Goal: Task Accomplishment & Management: Manage account settings

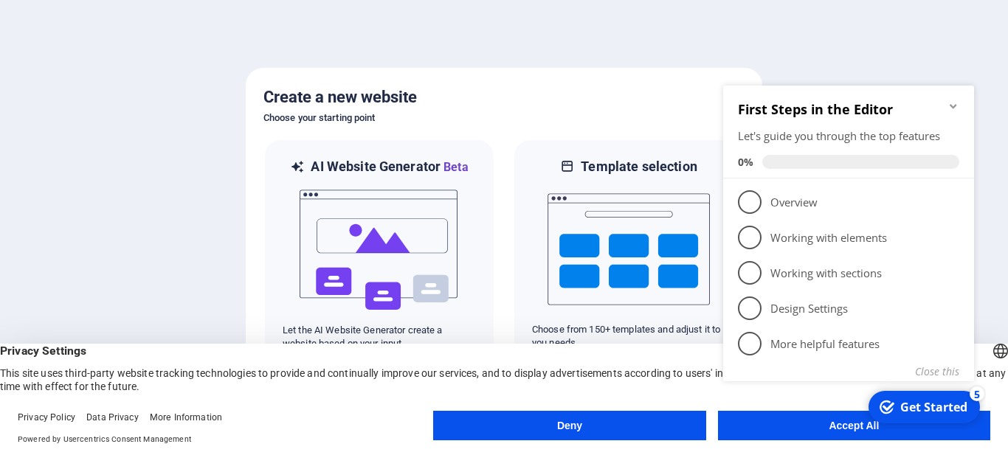
click at [576, 426] on button "Deny" at bounding box center [569, 426] width 272 height 30
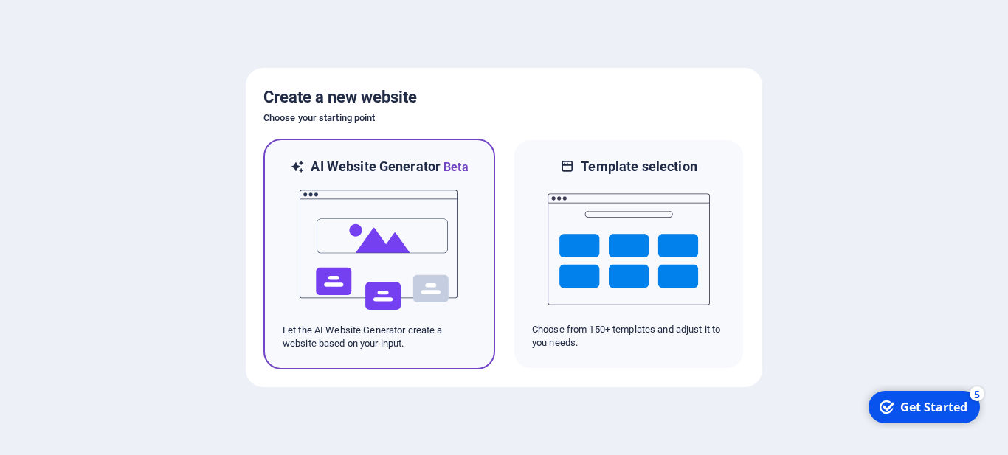
click at [383, 254] on img at bounding box center [379, 250] width 162 height 148
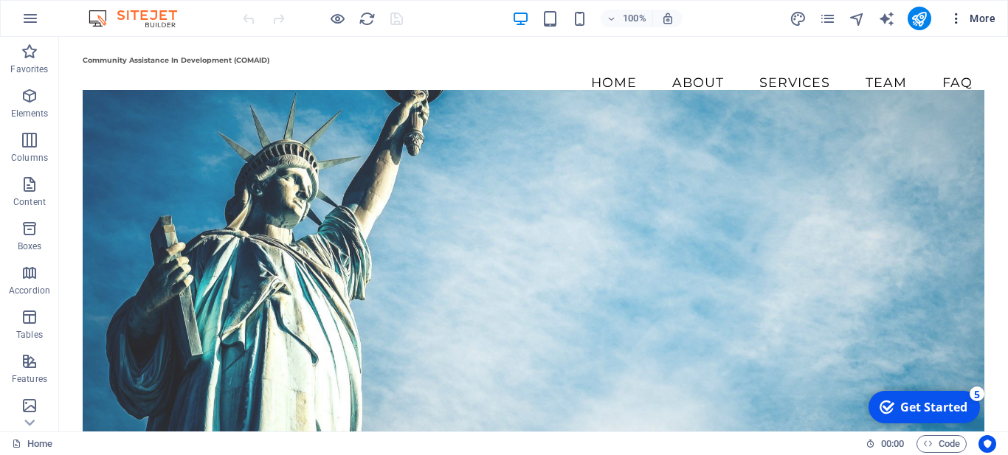
click at [992, 10] on button "More" at bounding box center [972, 19] width 58 height 24
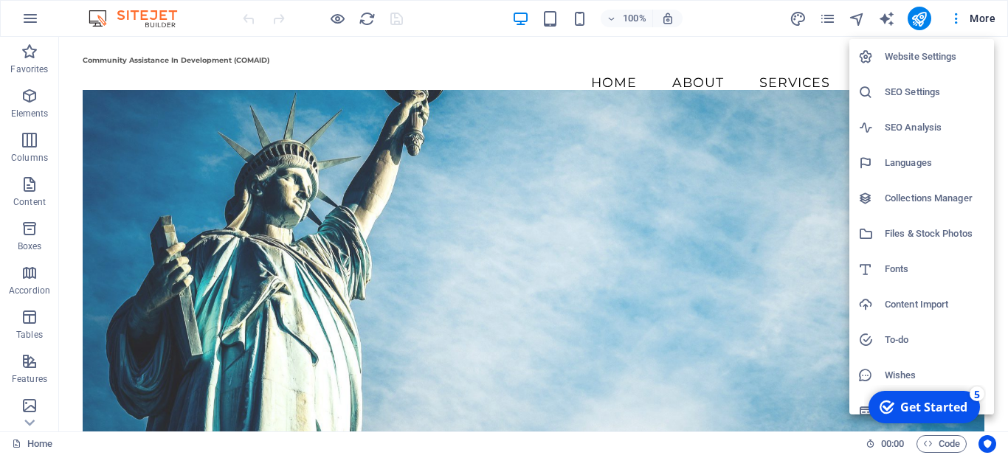
click at [1007, 72] on div at bounding box center [504, 227] width 1008 height 455
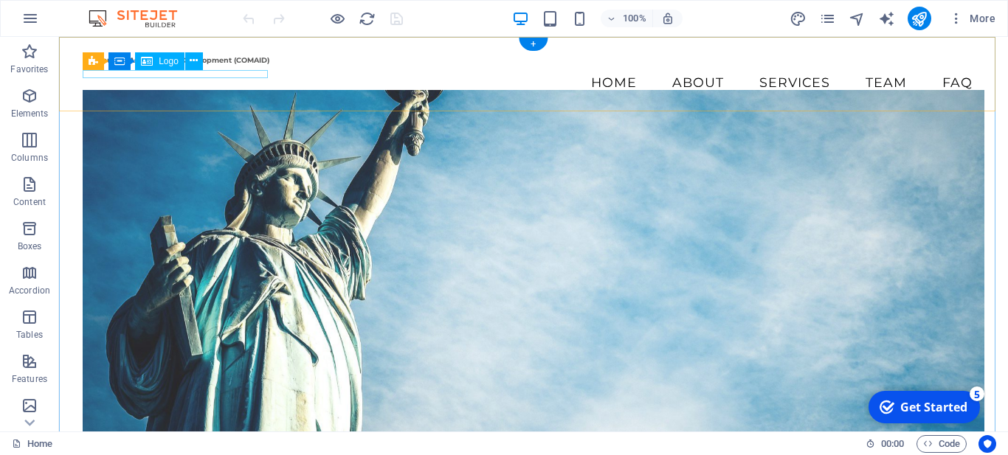
click at [222, 65] on div "Community Assistance In Development (COMAID)" at bounding box center [534, 60] width 902 height 9
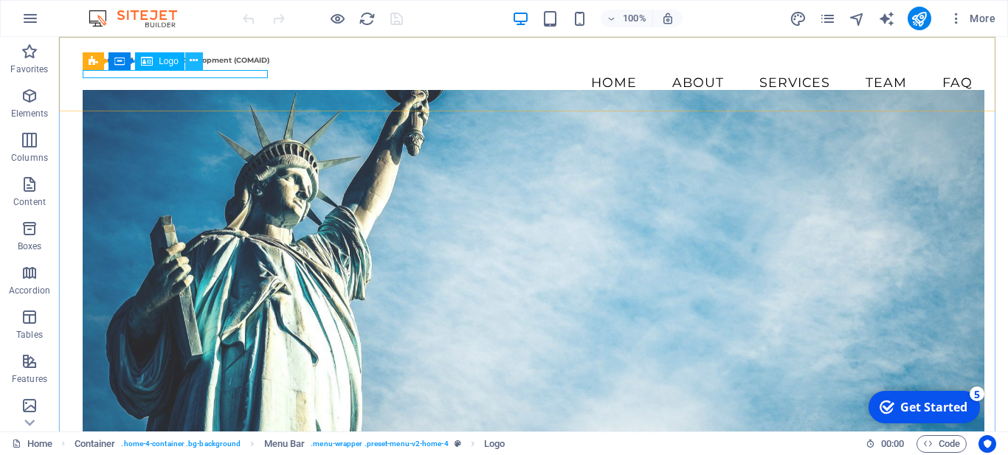
click at [195, 61] on icon at bounding box center [194, 60] width 8 height 15
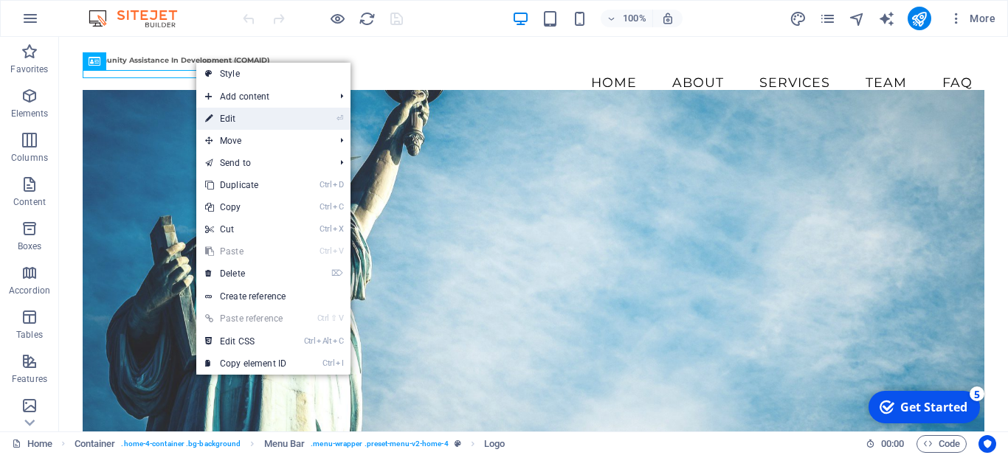
click at [248, 117] on link "⏎ Edit" at bounding box center [245, 119] width 99 height 22
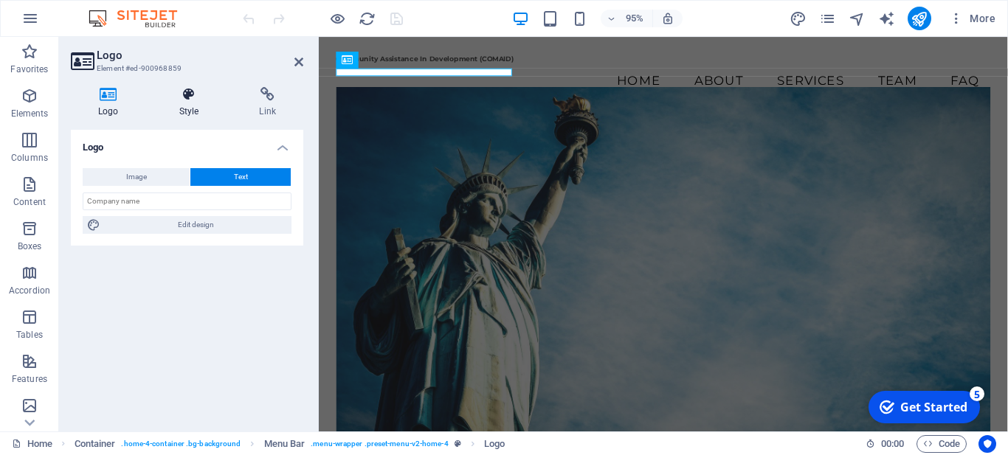
click at [187, 115] on h4 "Style" at bounding box center [192, 102] width 80 height 31
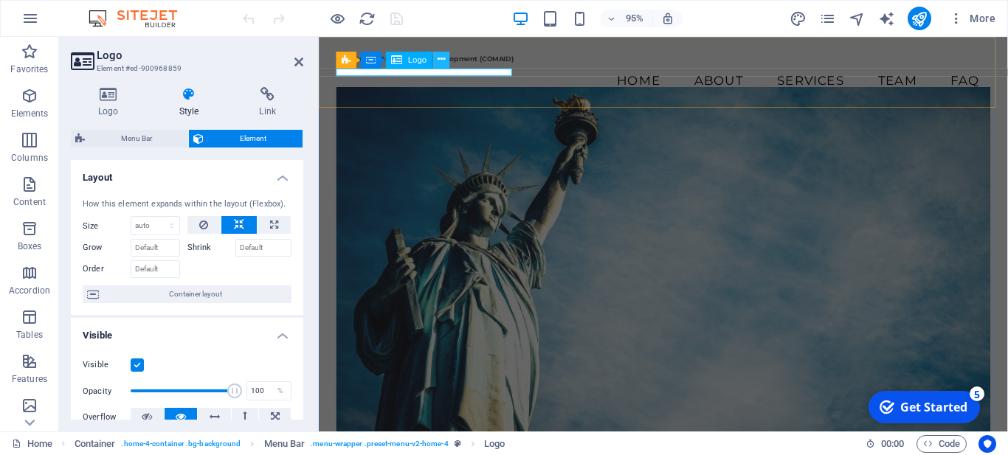
click at [445, 62] on icon at bounding box center [441, 59] width 7 height 15
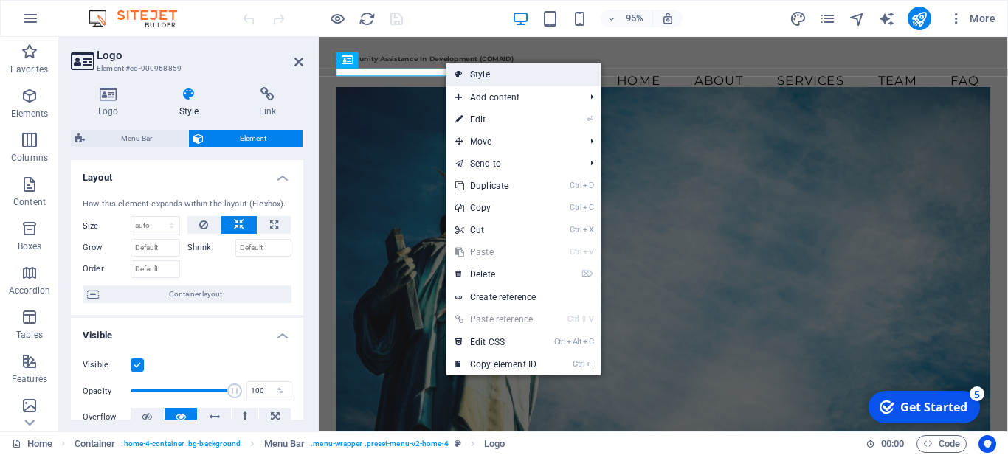
click at [499, 75] on link "Style" at bounding box center [523, 74] width 154 height 22
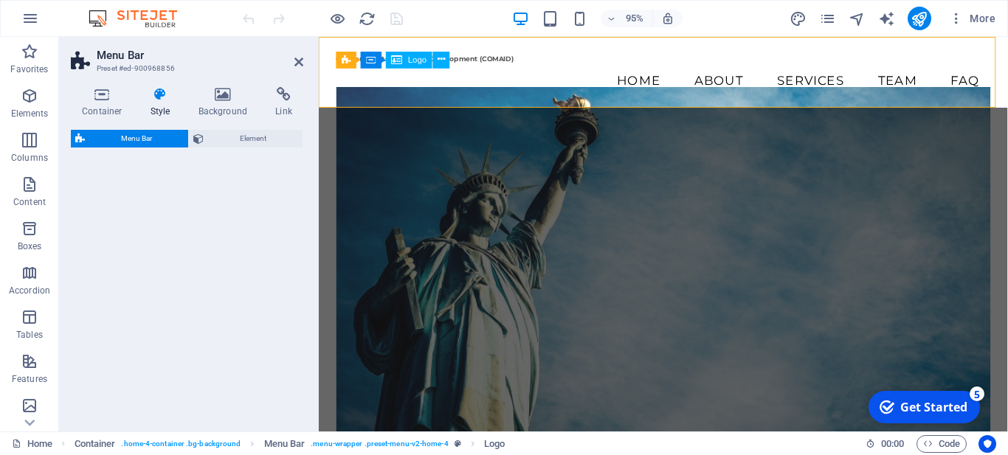
select select "vw"
select select "rem"
select select "vw"
select select "preset-menu-v2-home-4"
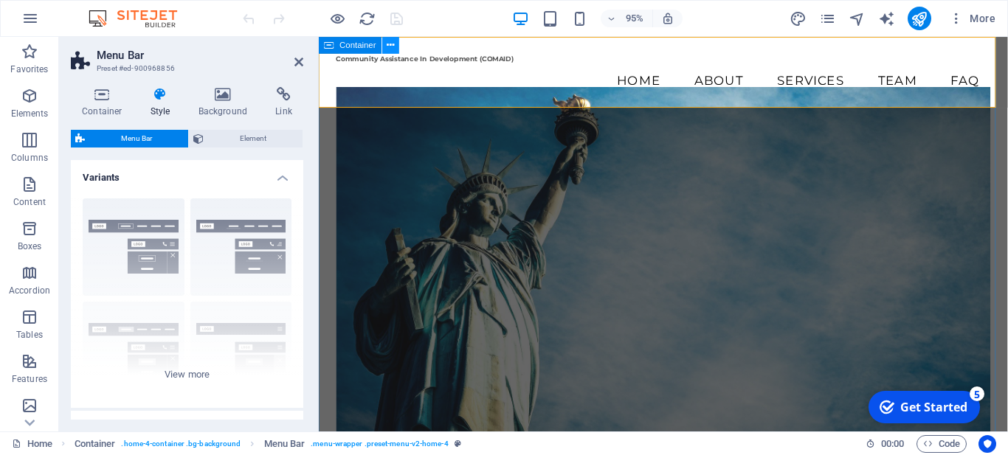
click at [392, 43] on icon at bounding box center [390, 45] width 7 height 15
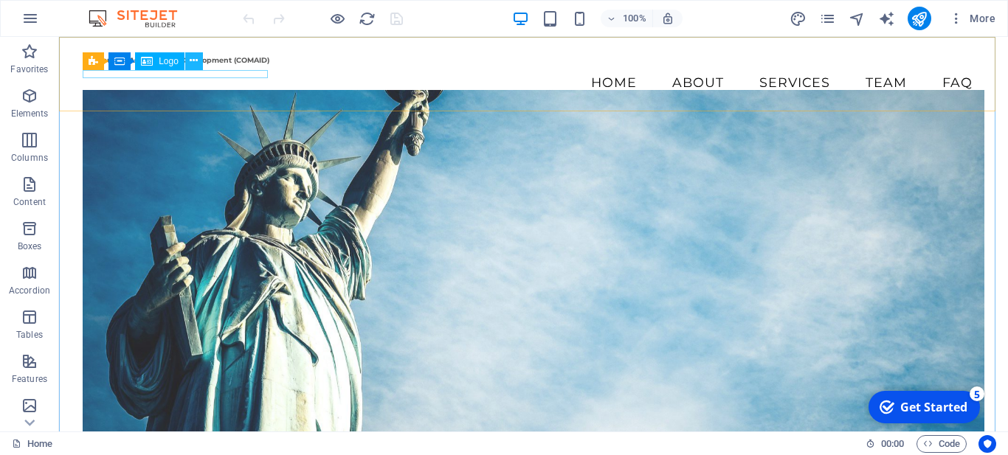
click at [192, 60] on icon at bounding box center [194, 60] width 8 height 15
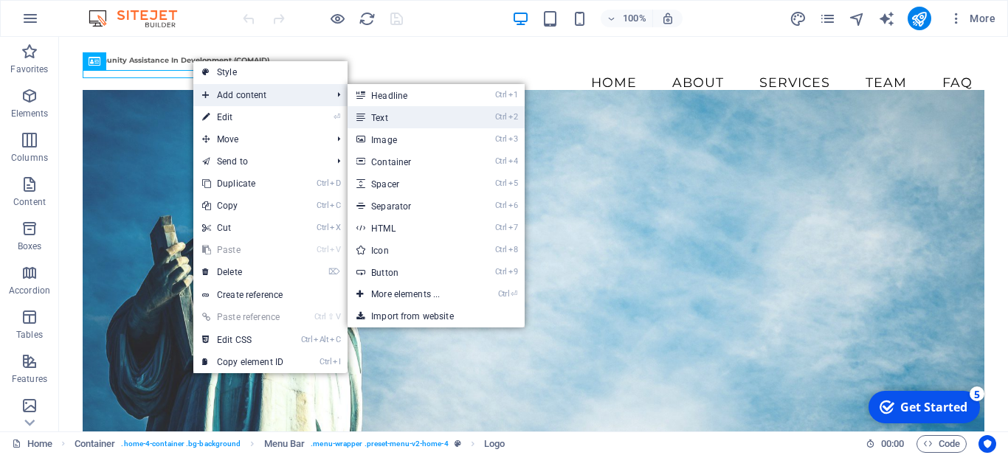
click at [399, 121] on link "Ctrl 2 Text" at bounding box center [409, 117] width 122 height 22
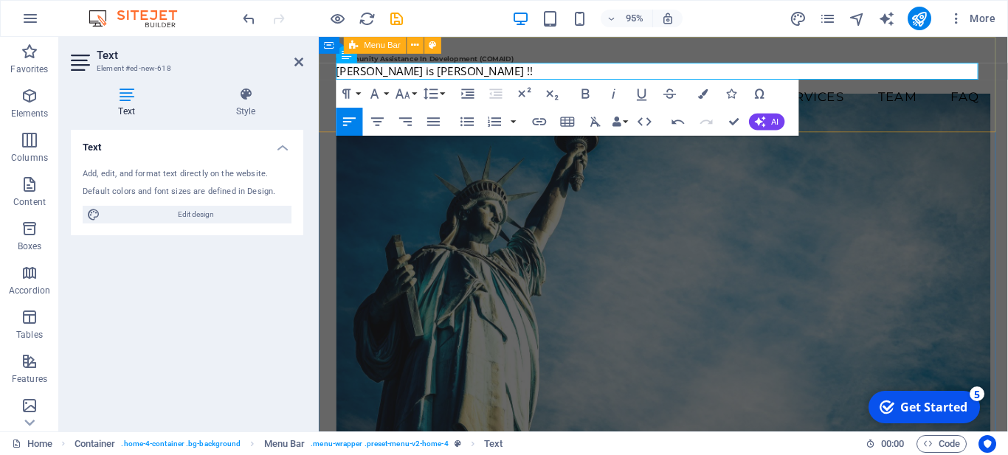
click at [521, 46] on div "Community Assistance In Development (COMAID) [PERSON_NAME] is [PERSON_NAME] !! …" at bounding box center [681, 87] width 725 height 100
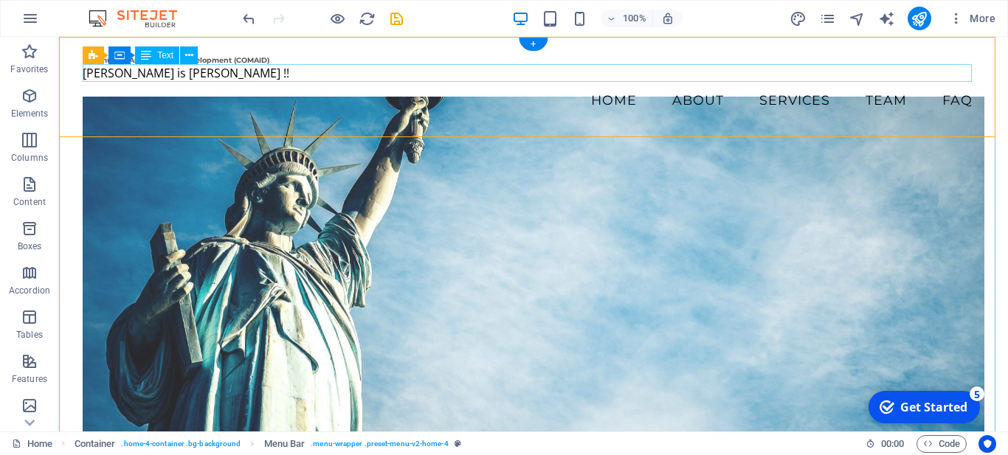
click at [162, 75] on div "[PERSON_NAME] is [PERSON_NAME] !!" at bounding box center [534, 73] width 902 height 18
click at [185, 58] on icon at bounding box center [189, 55] width 8 height 15
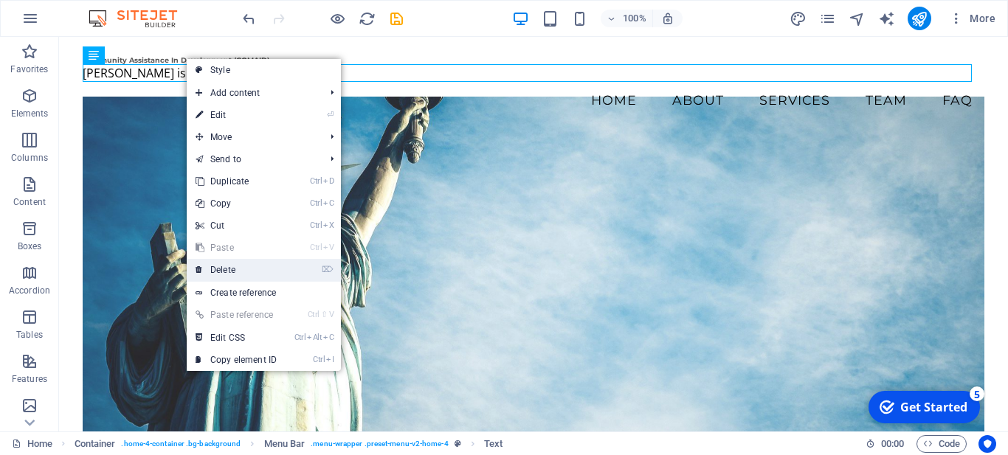
click at [237, 267] on link "⌦ Delete" at bounding box center [236, 270] width 99 height 22
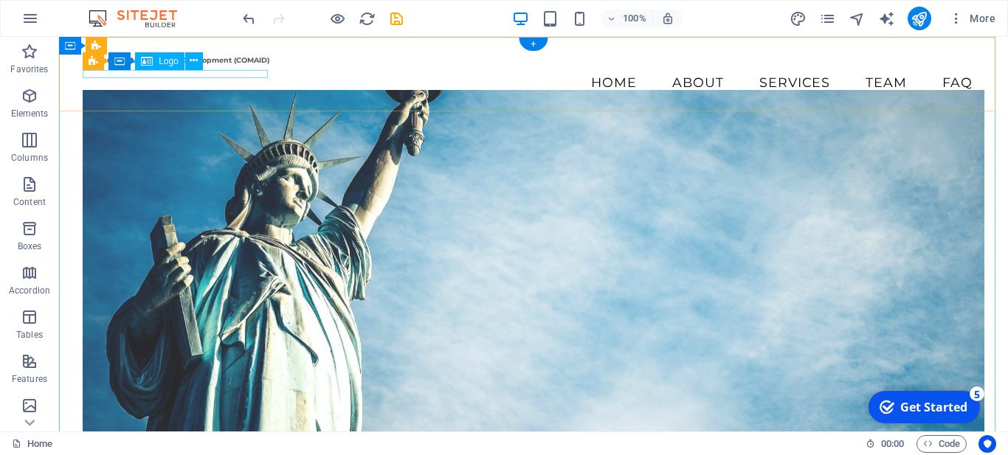
click at [162, 65] on div "Community Assistance In Development (COMAID)" at bounding box center [534, 60] width 902 height 9
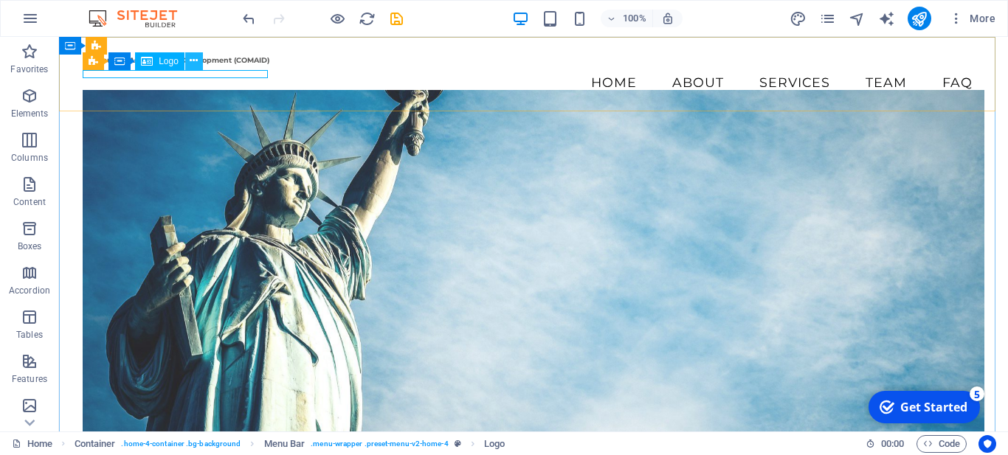
click at [193, 61] on icon at bounding box center [194, 60] width 8 height 15
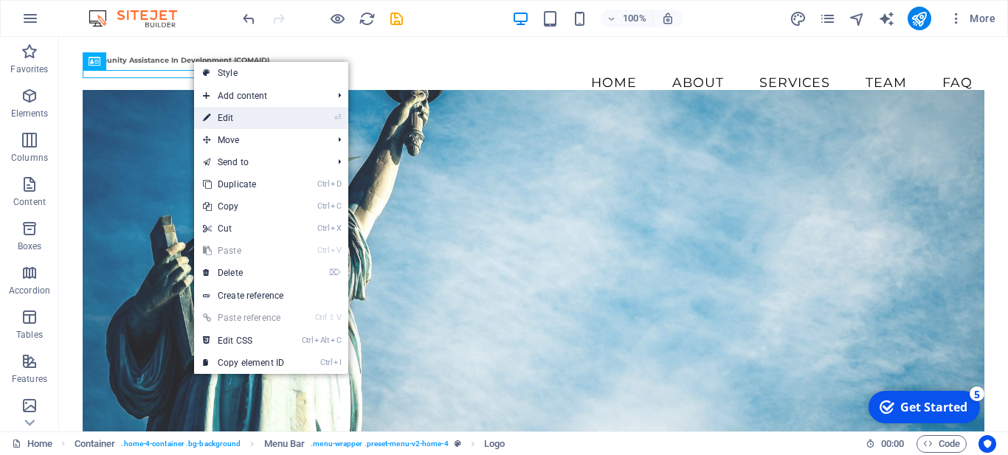
click at [228, 117] on link "⏎ Edit" at bounding box center [243, 118] width 99 height 22
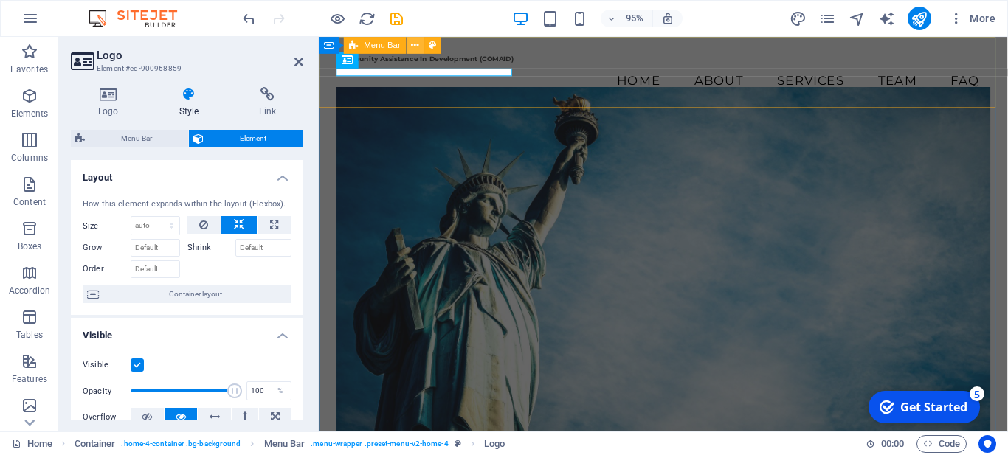
click at [417, 44] on icon at bounding box center [415, 45] width 7 height 15
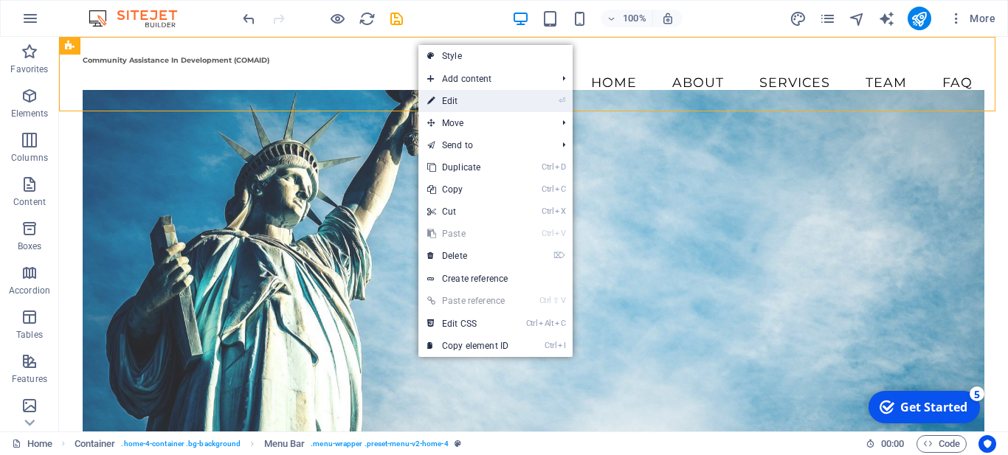
click at [451, 99] on link "⏎ Edit" at bounding box center [467, 101] width 99 height 22
select select "vw"
select select "rem"
select select "vw"
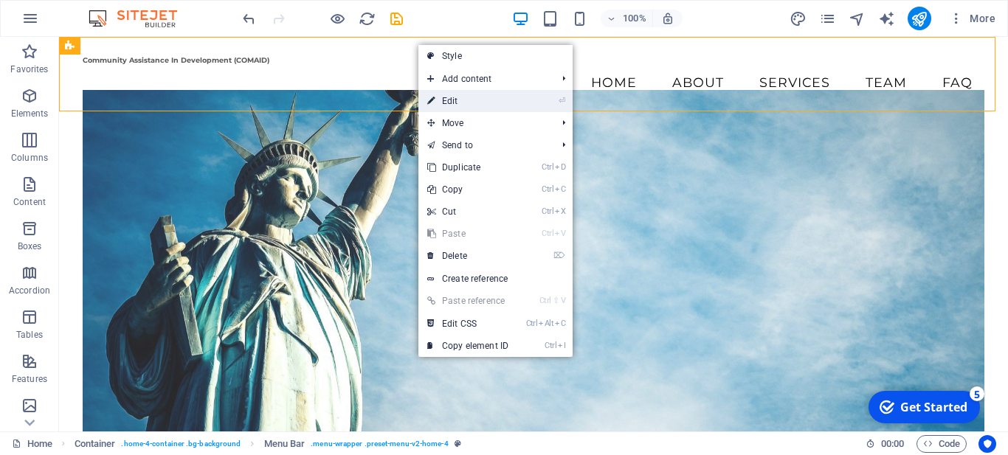
select select "preset-menu-v2-home-4"
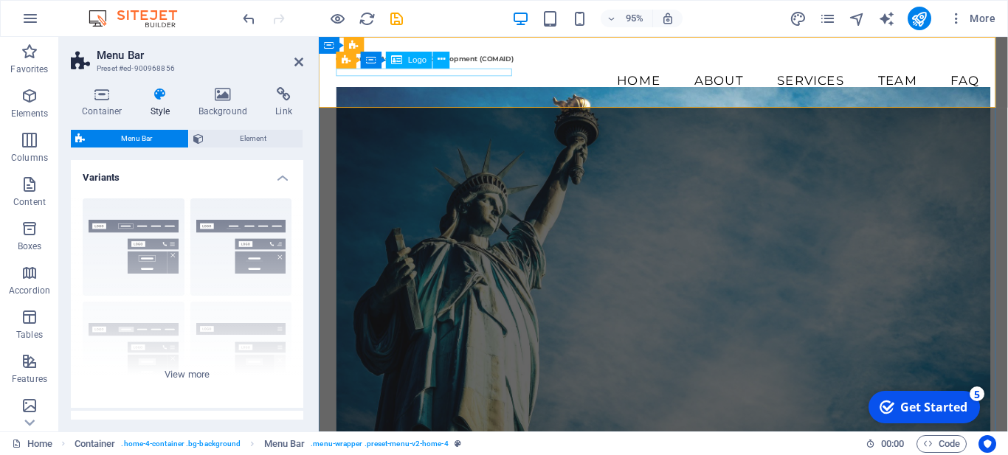
click at [457, 65] on div "Community Assistance In Development (COMAID)" at bounding box center [681, 60] width 689 height 9
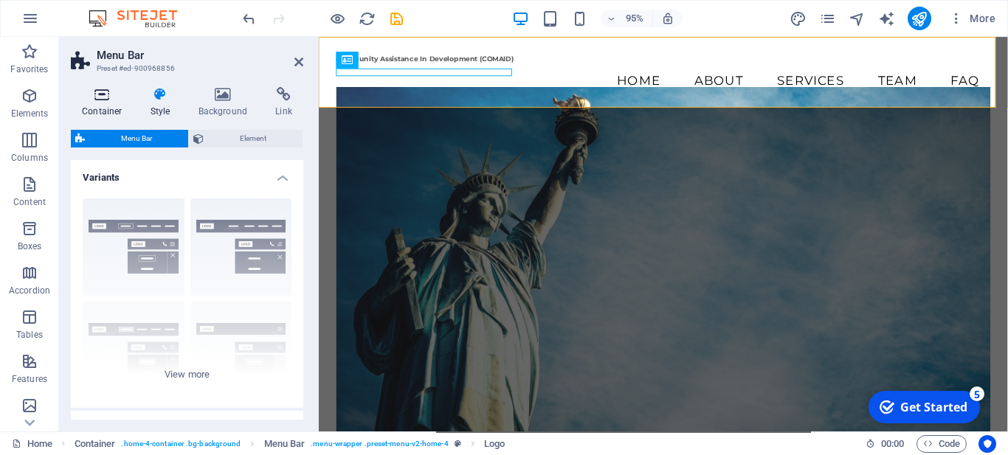
click at [108, 94] on icon at bounding box center [102, 94] width 63 height 15
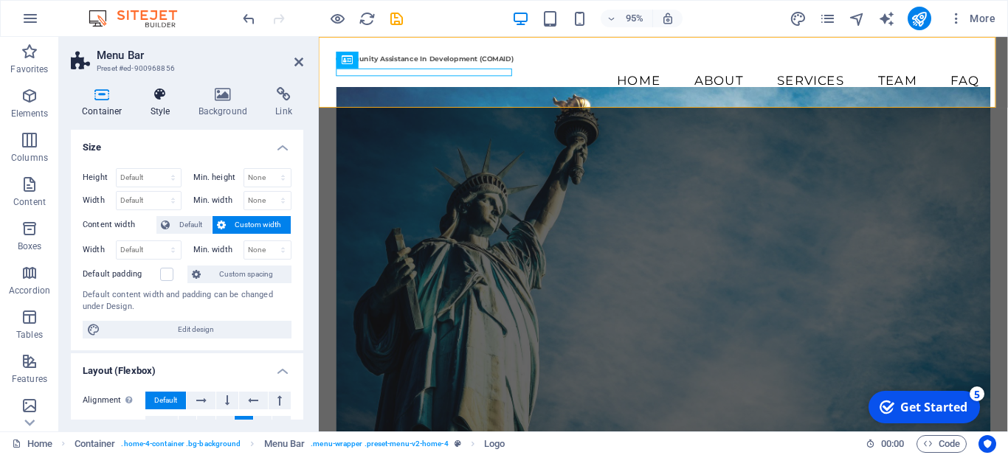
click at [166, 106] on h4 "Style" at bounding box center [163, 102] width 48 height 31
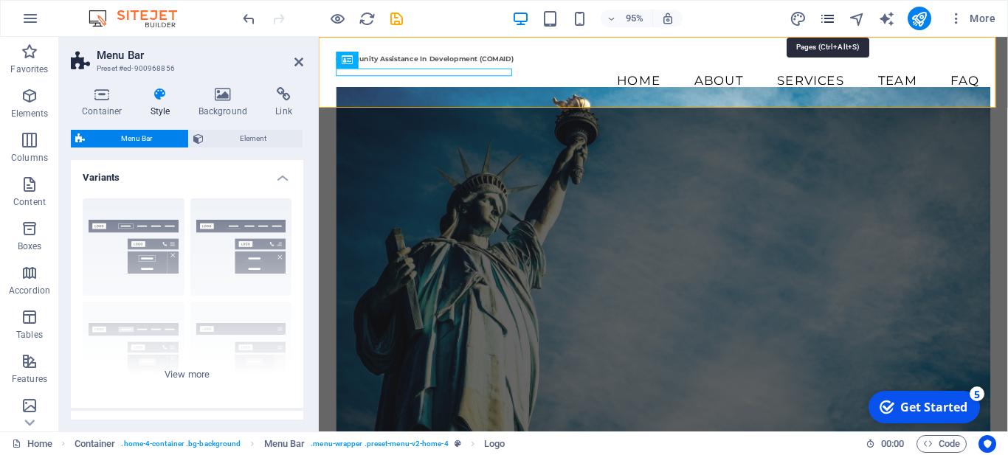
click at [832, 21] on icon "pages" at bounding box center [827, 18] width 17 height 17
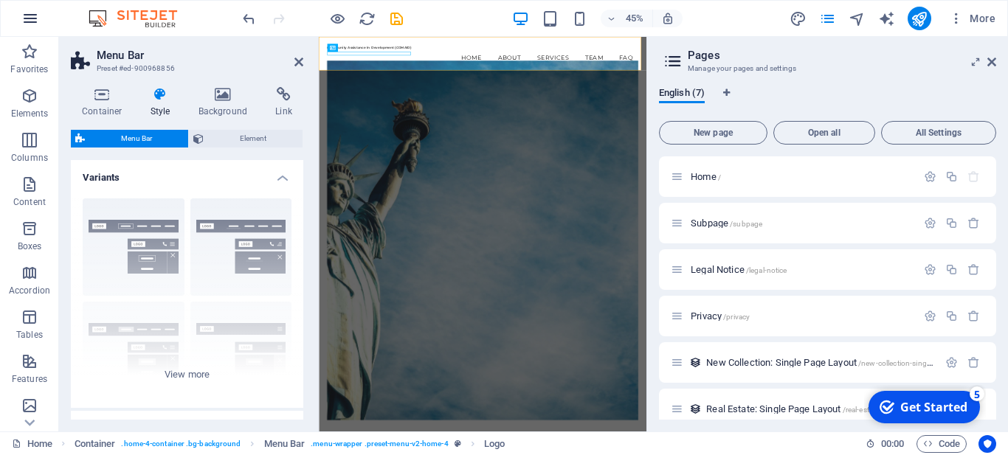
click at [37, 17] on icon "button" at bounding box center [30, 19] width 18 height 18
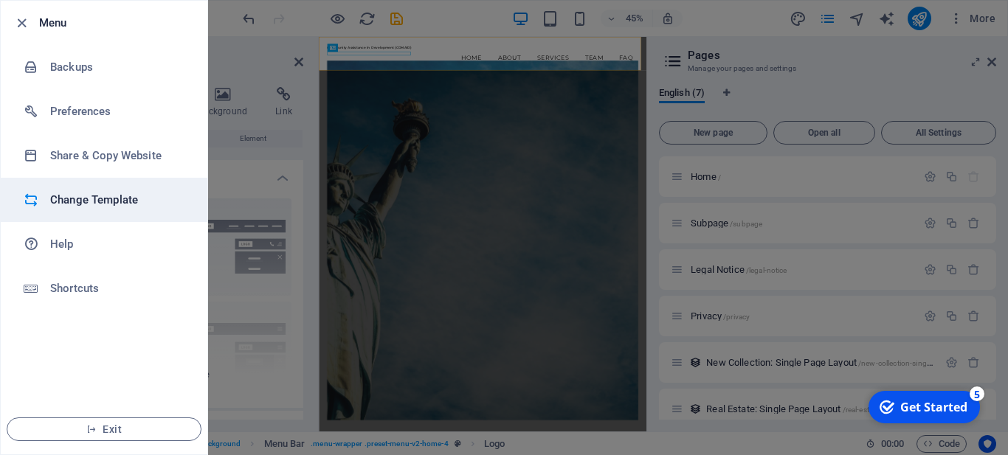
click at [106, 207] on h6 "Change Template" at bounding box center [118, 200] width 137 height 18
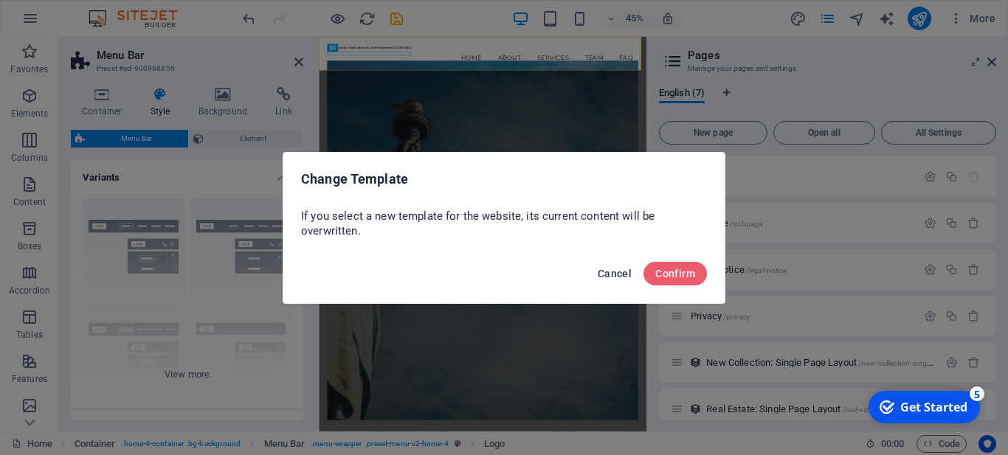
click at [611, 268] on span "Cancel" at bounding box center [615, 274] width 34 height 12
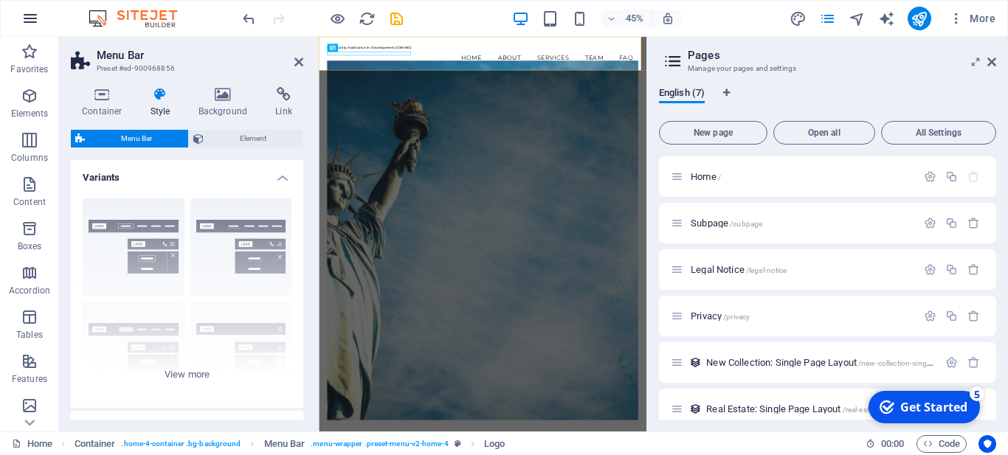
click at [30, 24] on icon "button" at bounding box center [30, 19] width 18 height 18
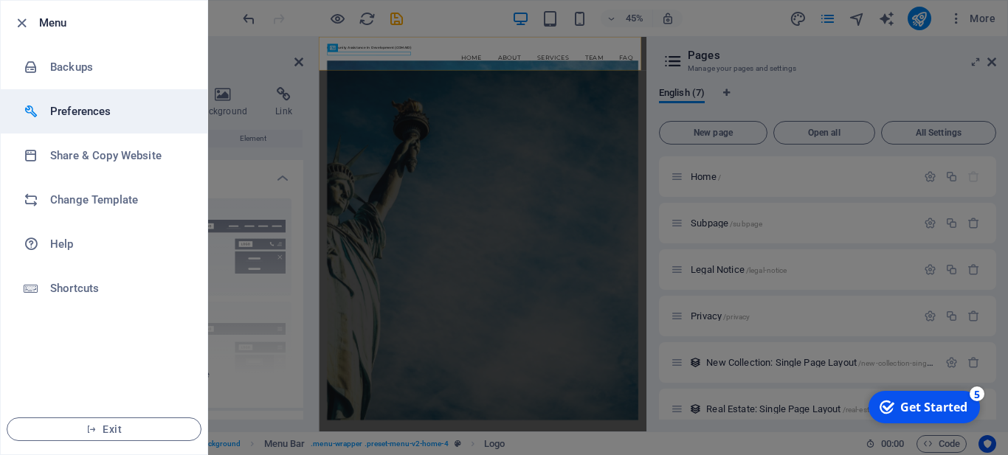
click at [81, 106] on h6 "Preferences" at bounding box center [118, 112] width 137 height 18
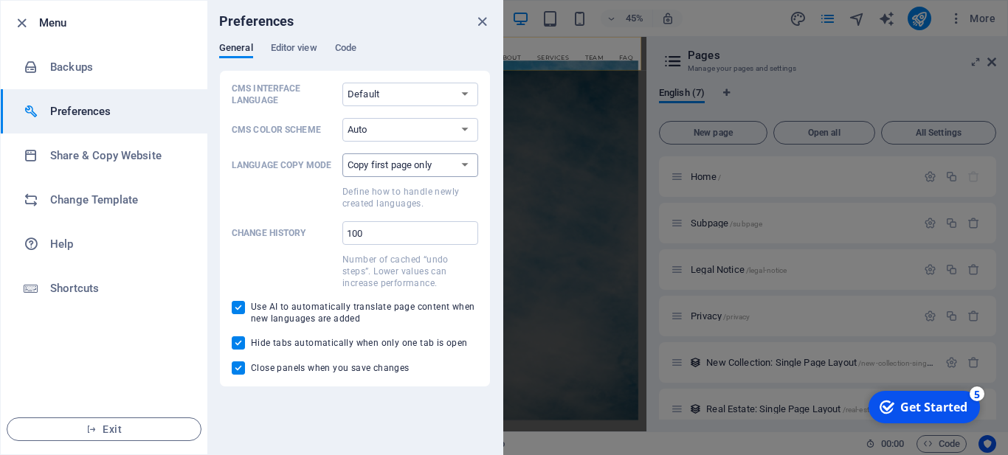
click at [270, 213] on div "CMS Interface Language Default Deutsch English Español Français Magyar Italiano…" at bounding box center [355, 229] width 246 height 292
click at [342, 118] on select "Auto Dark Light" at bounding box center [410, 130] width 136 height 24
click at [263, 213] on div "CMS Interface Language Default Deutsch English Español Français Magyar Italiano…" at bounding box center [355, 229] width 246 height 292
click at [281, 49] on span "Editor view" at bounding box center [294, 49] width 46 height 21
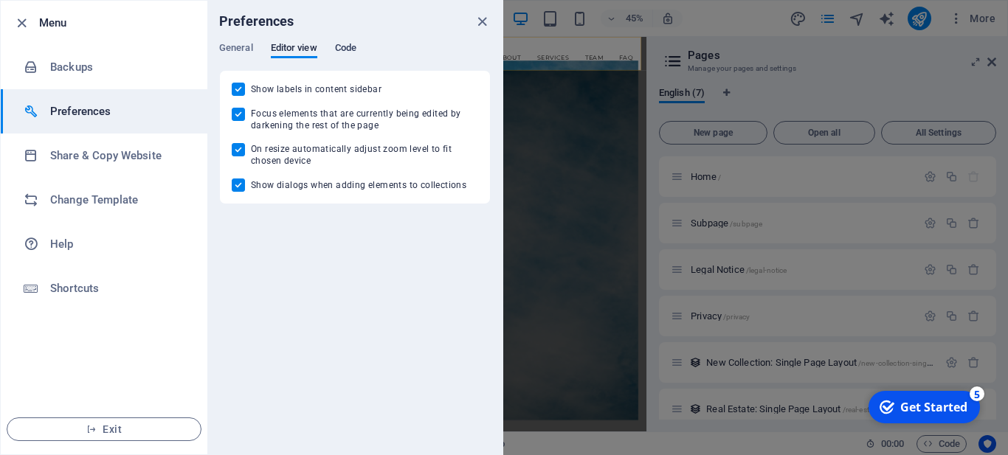
click at [345, 46] on span "Code" at bounding box center [345, 49] width 21 height 21
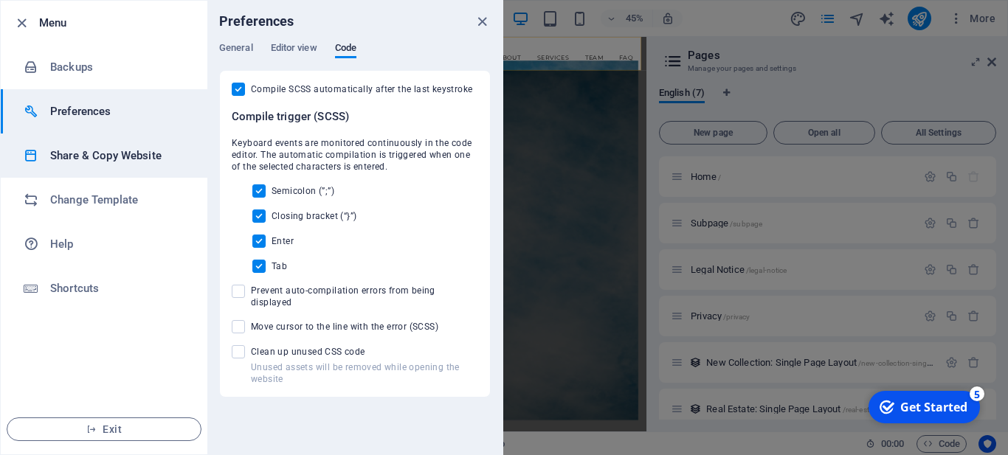
click at [100, 169] on li "Share & Copy Website" at bounding box center [104, 156] width 207 height 44
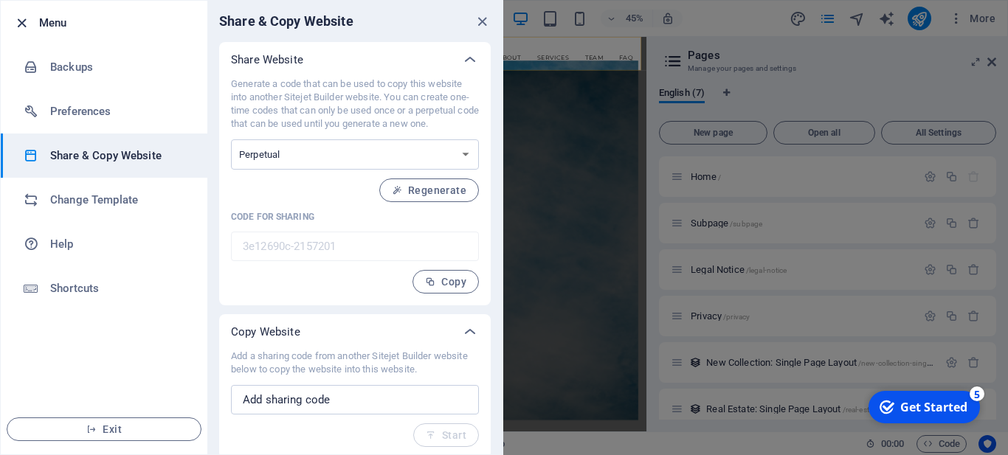
click at [21, 25] on icon "button" at bounding box center [21, 23] width 17 height 17
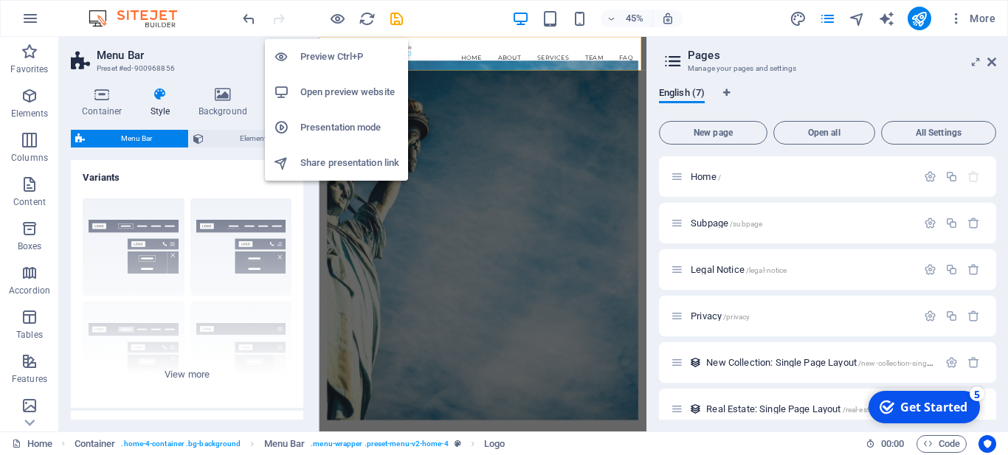
click at [317, 93] on h6 "Open preview website" at bounding box center [349, 92] width 99 height 18
